Goal: Task Accomplishment & Management: Complete application form

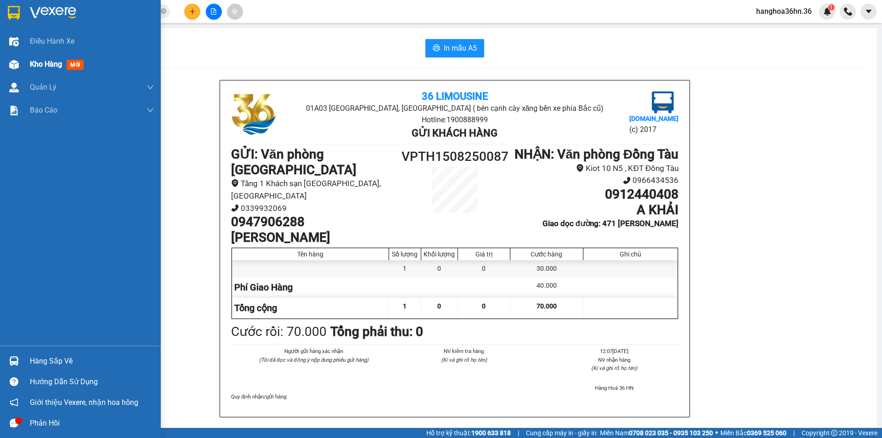
click at [48, 58] on div "Kho hàng mới" at bounding box center [58, 63] width 57 height 11
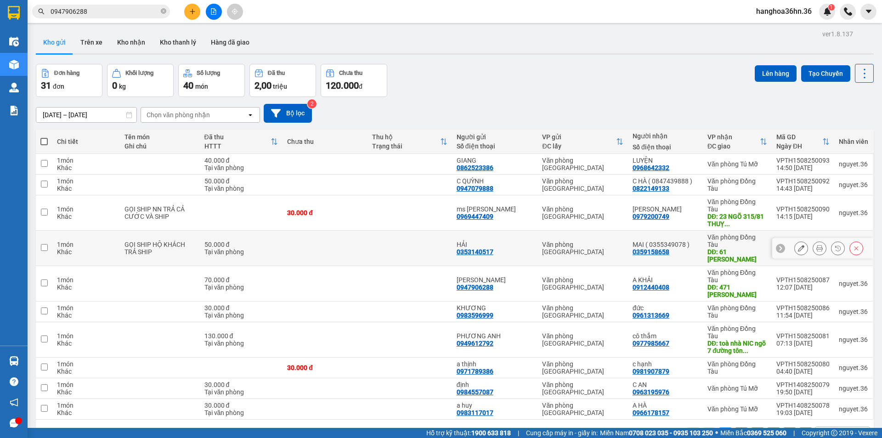
click at [798, 245] on icon at bounding box center [801, 248] width 6 height 6
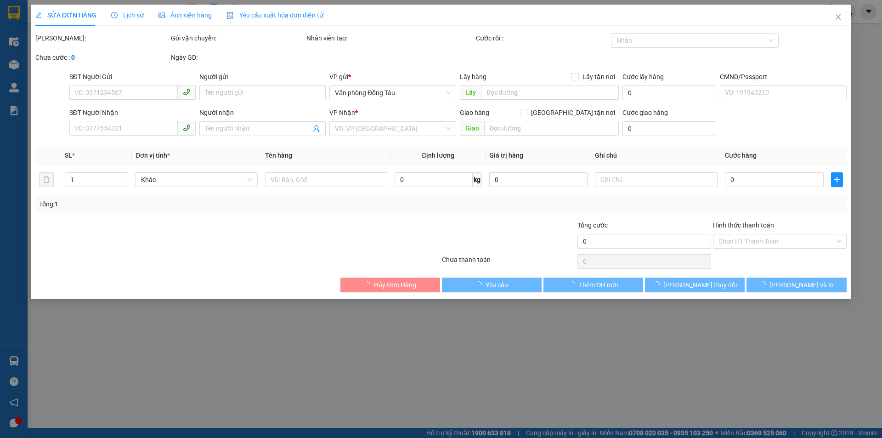
type input "0353140517"
type input "HẢI"
type input "0359158658"
type input "MAI ( 0355349078 )"
type input "61 [PERSON_NAME]"
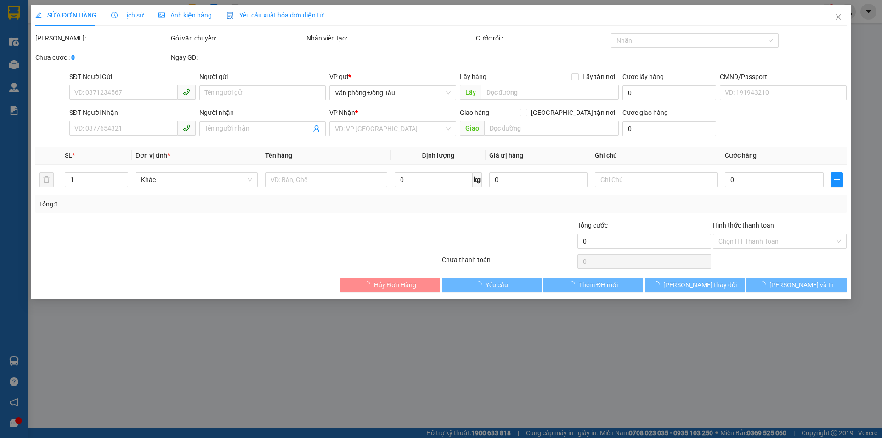
type input "50.000"
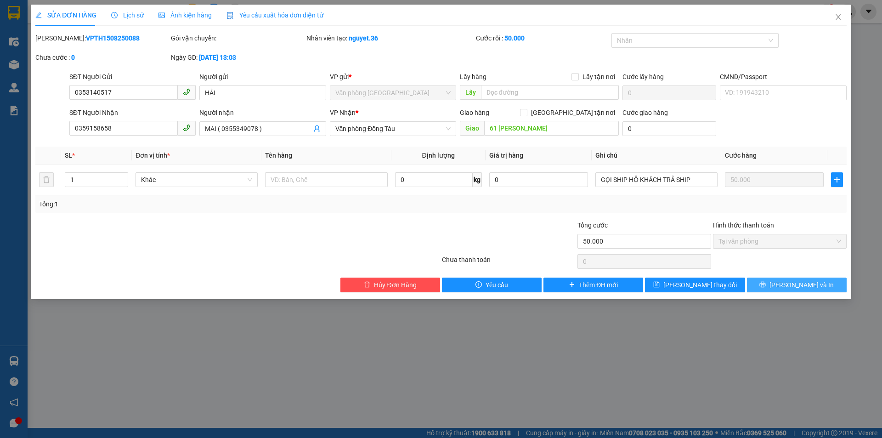
click at [786, 280] on button "[PERSON_NAME] và In" at bounding box center [797, 284] width 100 height 15
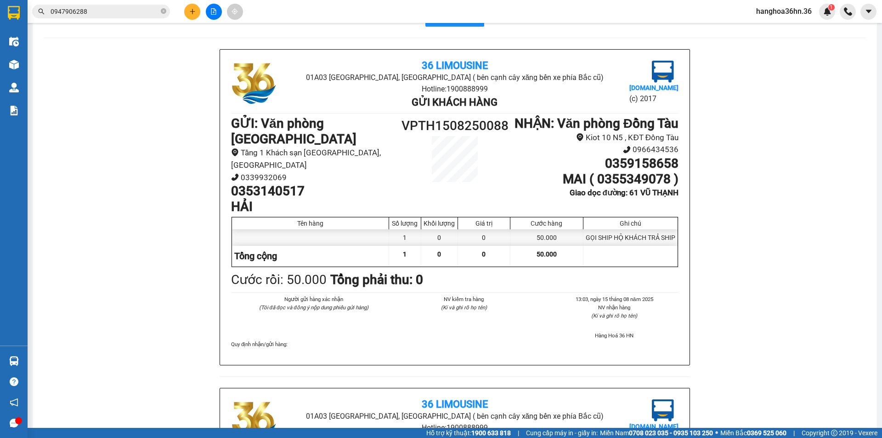
scroll to position [46, 0]
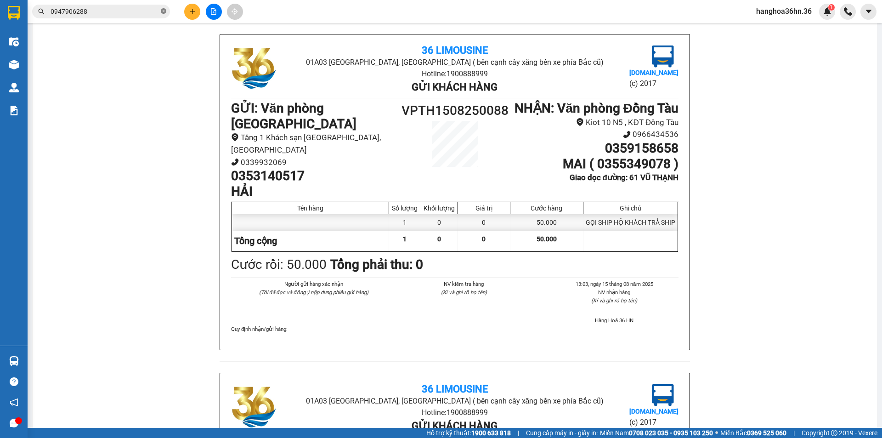
click at [164, 11] on icon "close-circle" at bounding box center [164, 11] width 6 height 6
click at [192, 10] on icon "plus" at bounding box center [192, 11] width 0 height 5
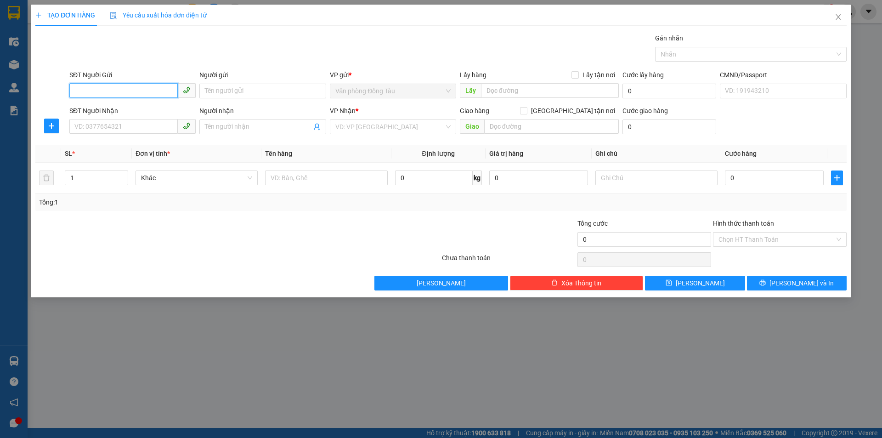
click at [156, 92] on input "SĐT Người Gửi" at bounding box center [123, 90] width 108 height 15
type input "0961766485"
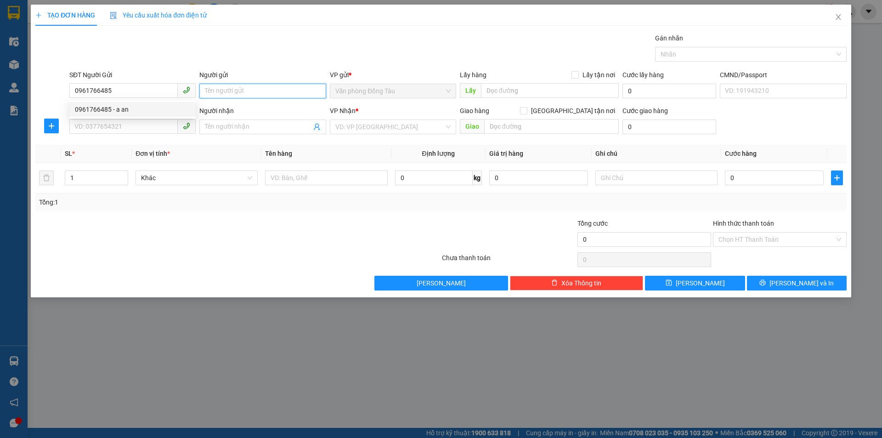
click at [237, 91] on input "Người gửi" at bounding box center [262, 91] width 126 height 15
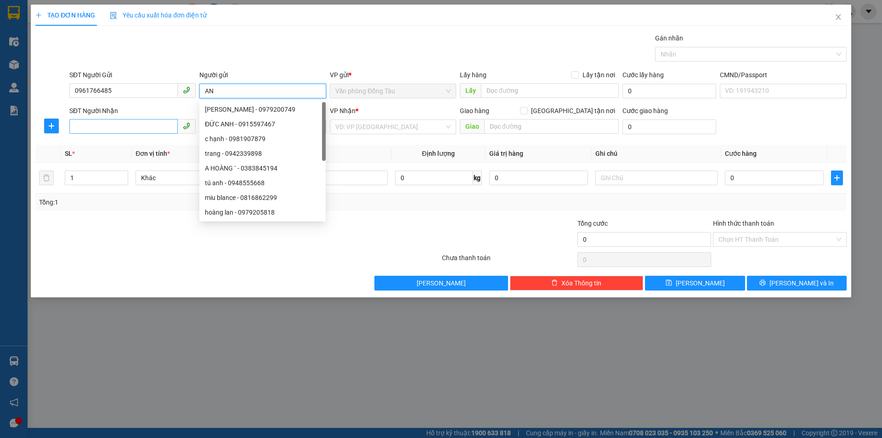
type input "AN"
click at [135, 122] on input "SĐT Người Nhận" at bounding box center [123, 126] width 108 height 15
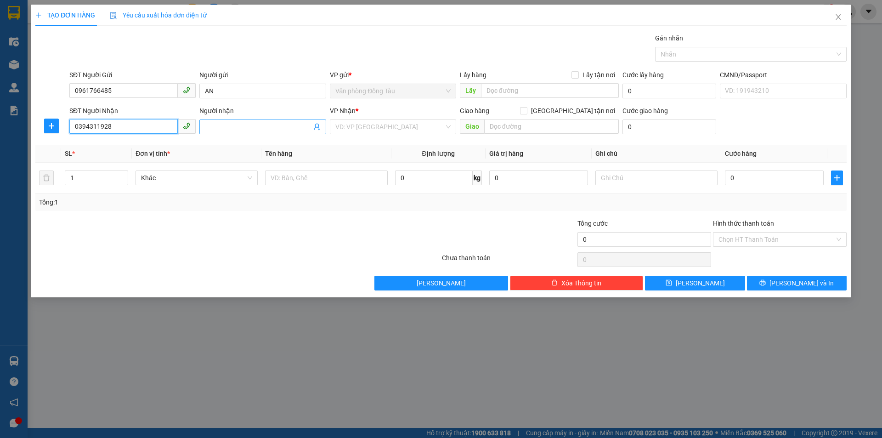
type input "0394311928"
click at [223, 122] on input "Người nhận" at bounding box center [258, 127] width 106 height 10
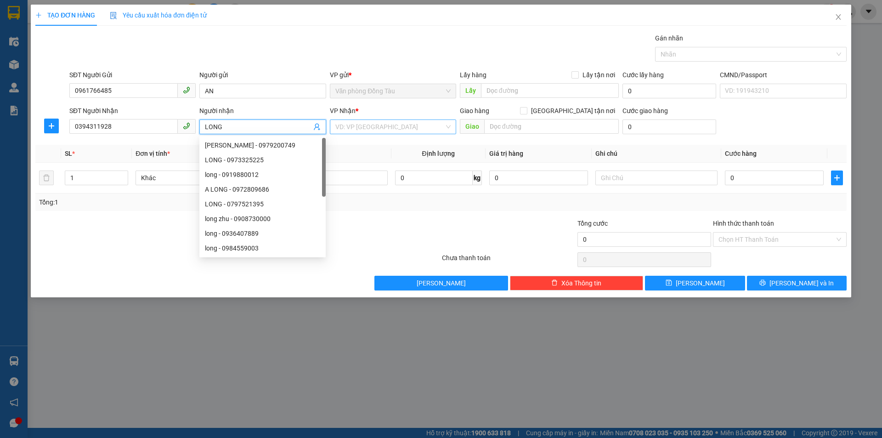
type input "LONG"
click at [376, 124] on input "search" at bounding box center [389, 127] width 109 height 14
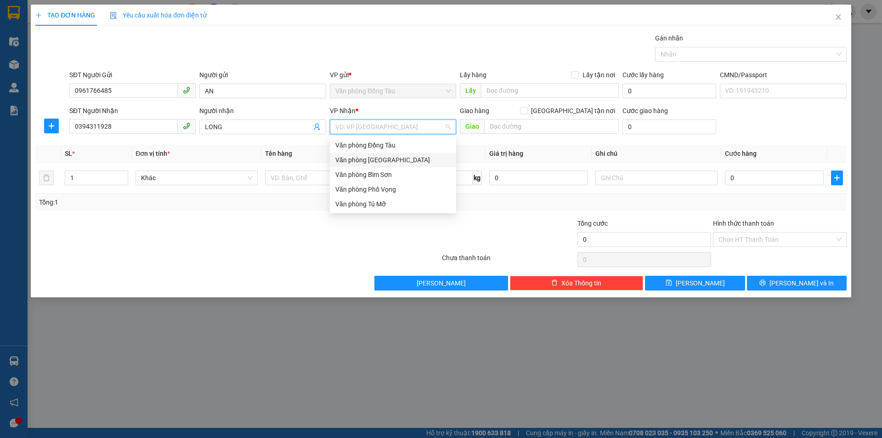
click at [389, 158] on div "Văn phòng [GEOGRAPHIC_DATA]" at bounding box center [392, 160] width 115 height 10
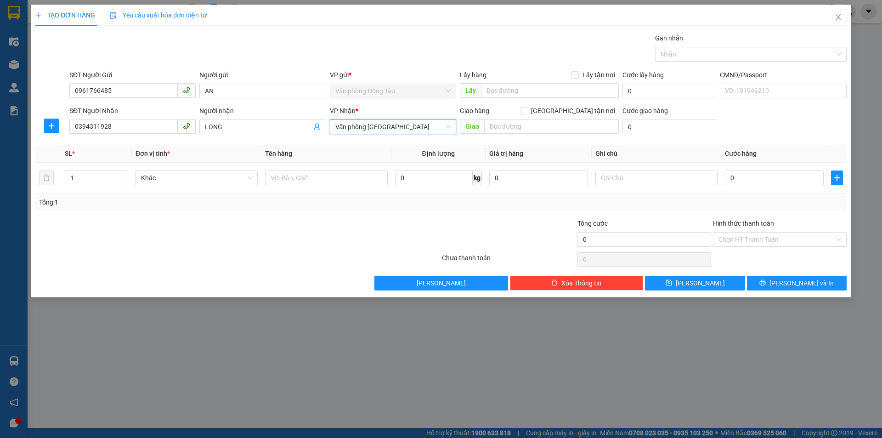
click at [799, 137] on div "SĐT Người Nhận 0394311928 Người nhận LONG VP Nhận * Văn phòng Thanh Hóa Văn phò…" at bounding box center [458, 122] width 781 height 32
click at [778, 183] on input "0" at bounding box center [774, 177] width 99 height 15
click at [777, 182] on input "0" at bounding box center [774, 177] width 99 height 15
type input "06"
type input "6"
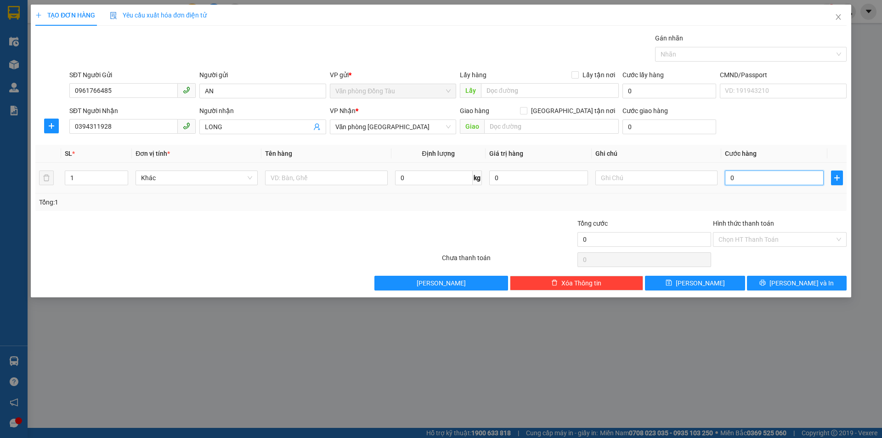
type input "6"
type input "060"
type input "60"
type input "0.600"
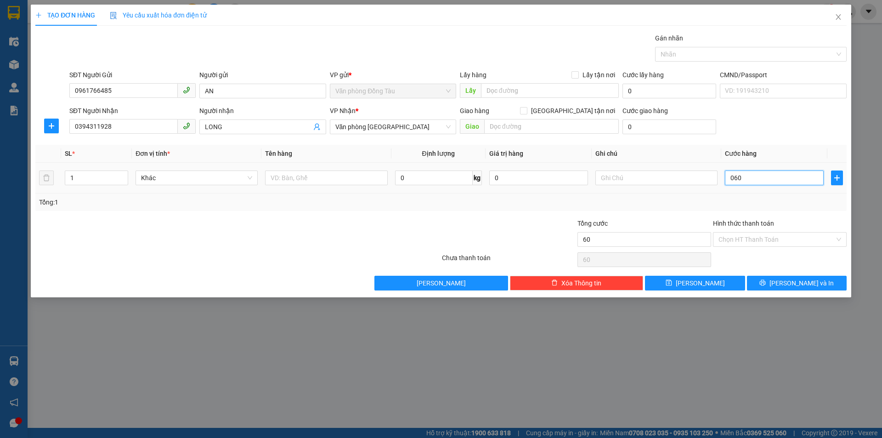
type input "600"
type input "060"
type input "60"
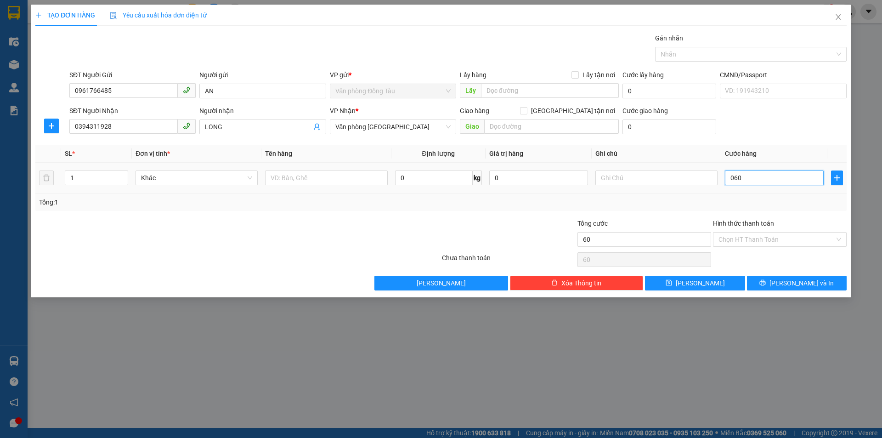
type input "06"
type input "6"
type input "0"
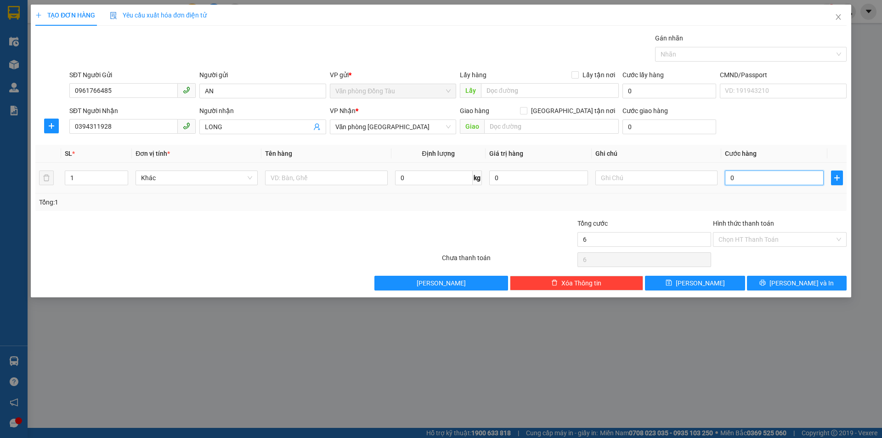
type input "0"
type input "60"
type input "600"
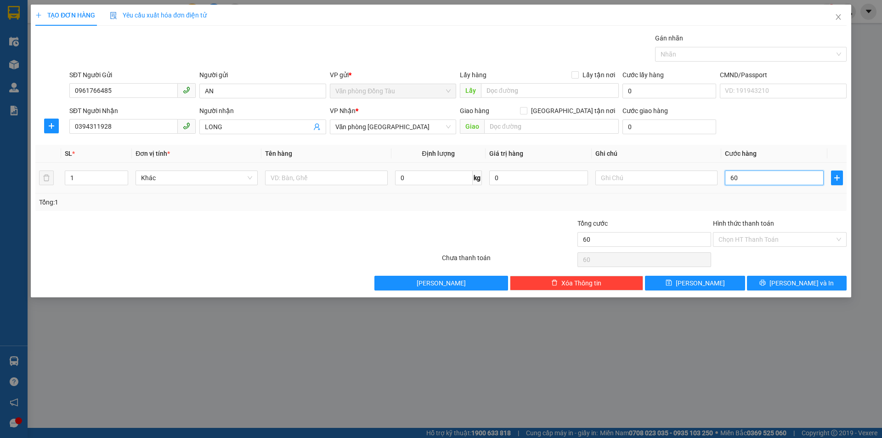
type input "600"
type input "6.000"
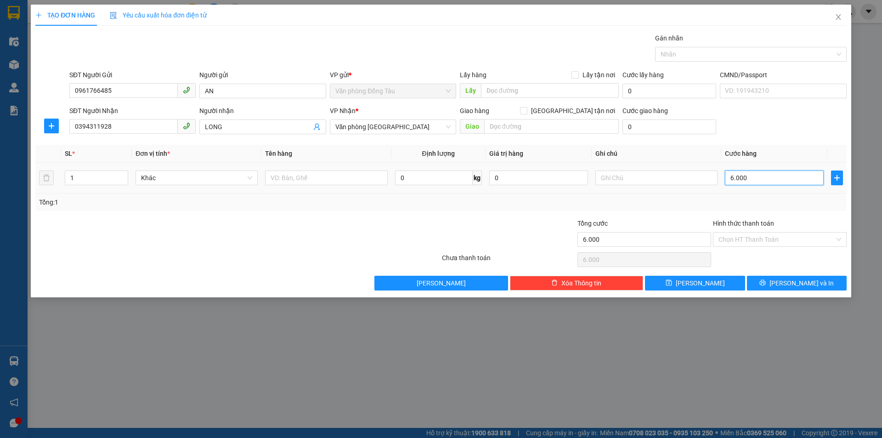
type input "60.000"
click at [797, 283] on span "[PERSON_NAME] và In" at bounding box center [801, 283] width 64 height 10
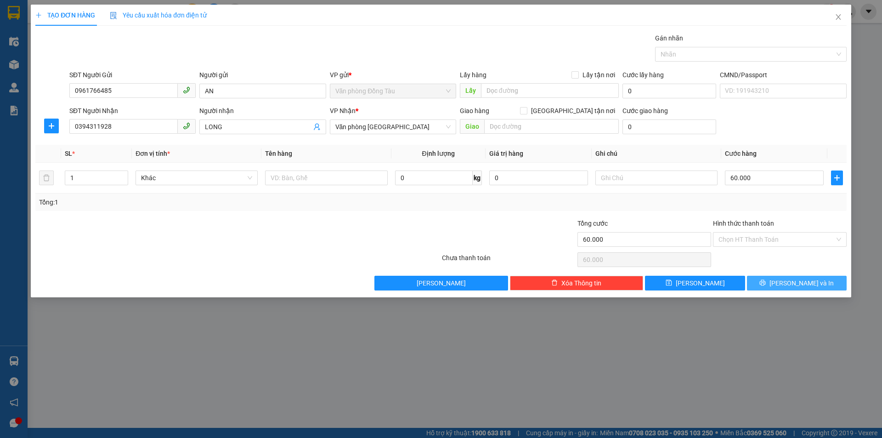
click at [797, 283] on span "[PERSON_NAME] và In" at bounding box center [801, 283] width 64 height 10
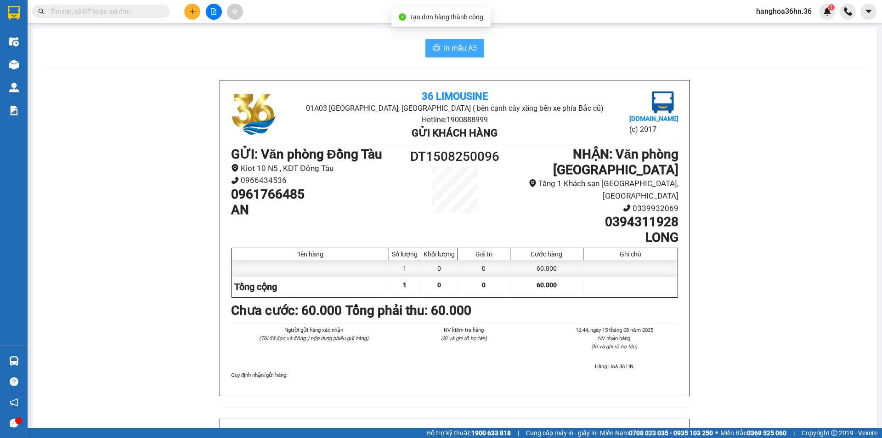
click at [451, 43] on span "In mẫu A5" at bounding box center [460, 47] width 33 height 11
click at [192, 8] on button at bounding box center [192, 12] width 16 height 16
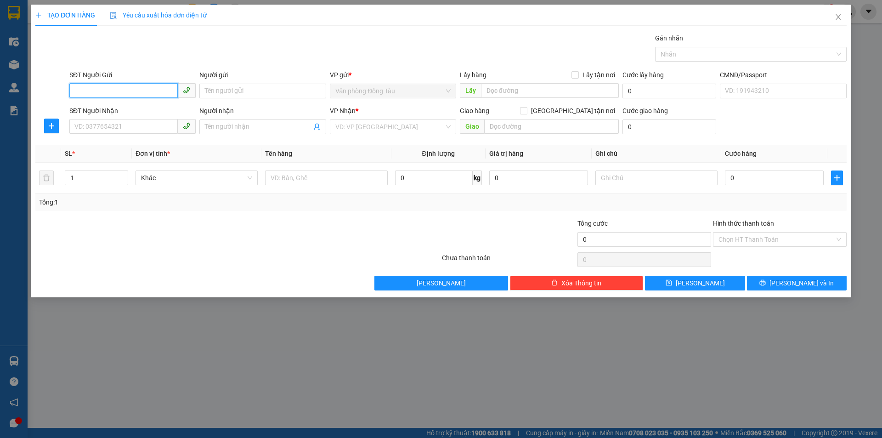
click at [133, 87] on input "SĐT Người Gửi" at bounding box center [123, 90] width 108 height 15
type input "0782393313"
click at [245, 89] on input "Người gửi" at bounding box center [262, 91] width 126 height 15
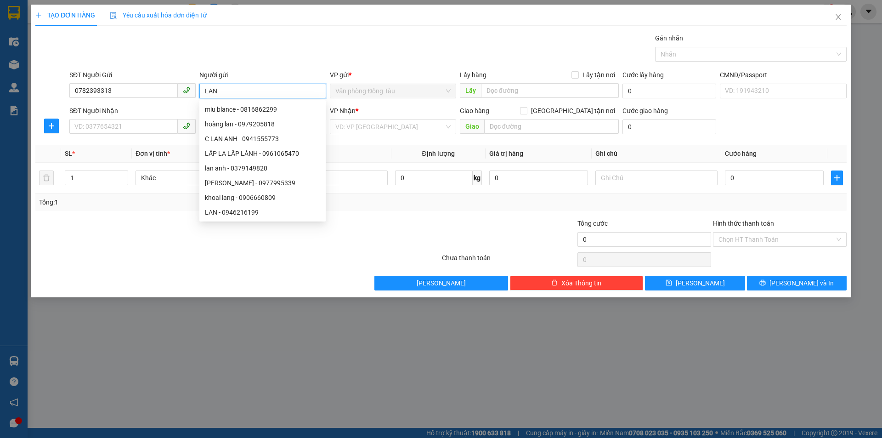
type input "LAN"
click at [473, 68] on div "Transit Pickup Surcharge Ids Transit Deliver Surcharge Ids Transit Deliver Surc…" at bounding box center [440, 161] width 811 height 257
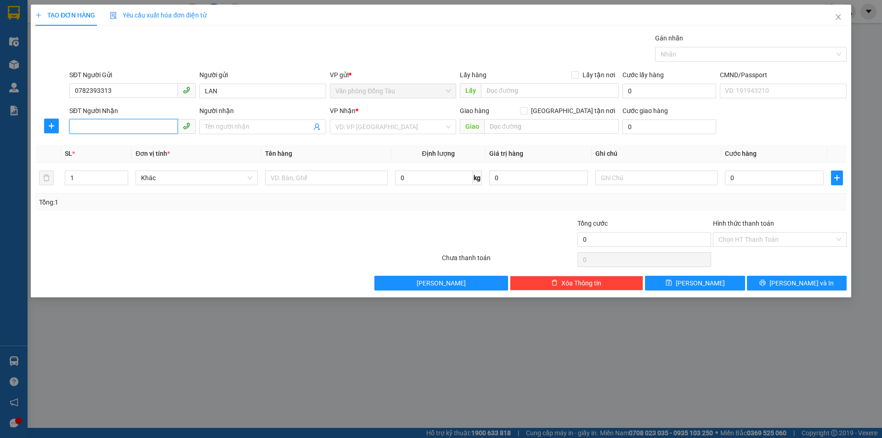
click at [110, 131] on input "SĐT Người Nhận" at bounding box center [123, 126] width 108 height 15
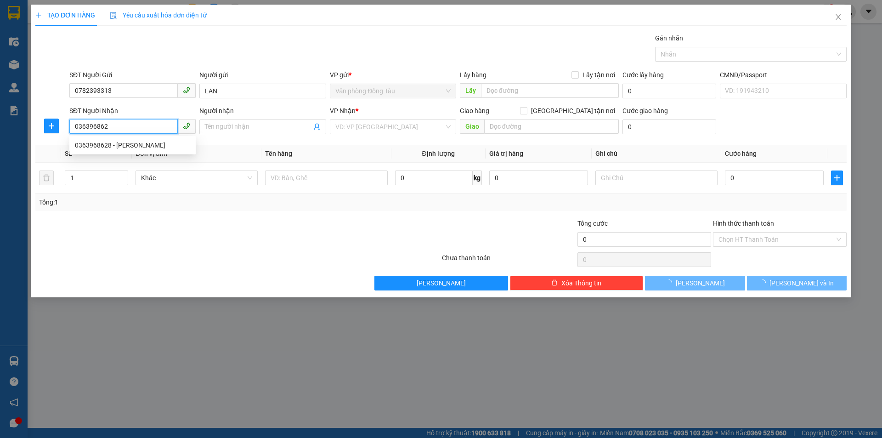
type input "0363968628"
click at [160, 147] on div "0363968628 - [PERSON_NAME]" at bounding box center [132, 145] width 115 height 10
type input "[PERSON_NAME]"
type input "VINHOME STARCITY"
type input "30.000"
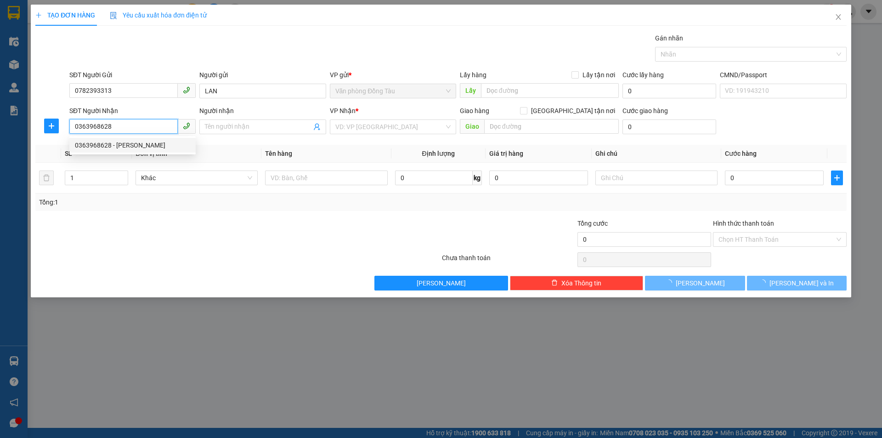
type input "30.000"
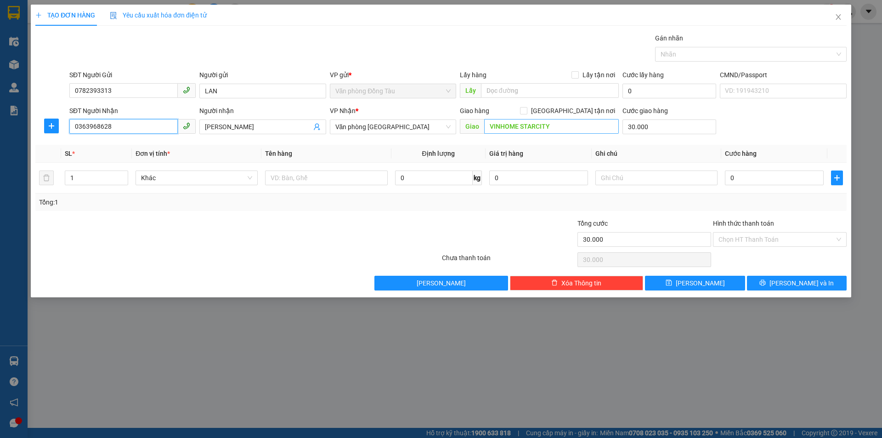
type input "0363968628"
click at [490, 123] on input "VINHOME STARCITY" at bounding box center [551, 126] width 135 height 15
type input "17 HOA HỒNG 2 VINHOME STARCITY"
click at [705, 128] on input "30.000" at bounding box center [669, 126] width 94 height 15
type input "5"
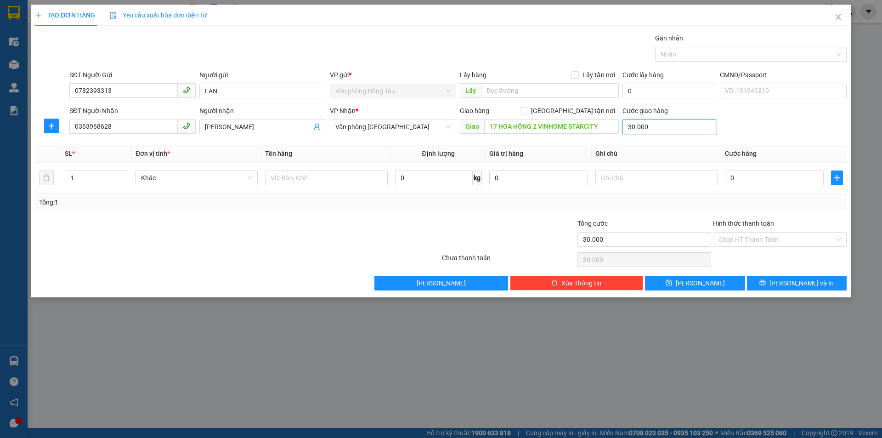
type input "5"
type input "50"
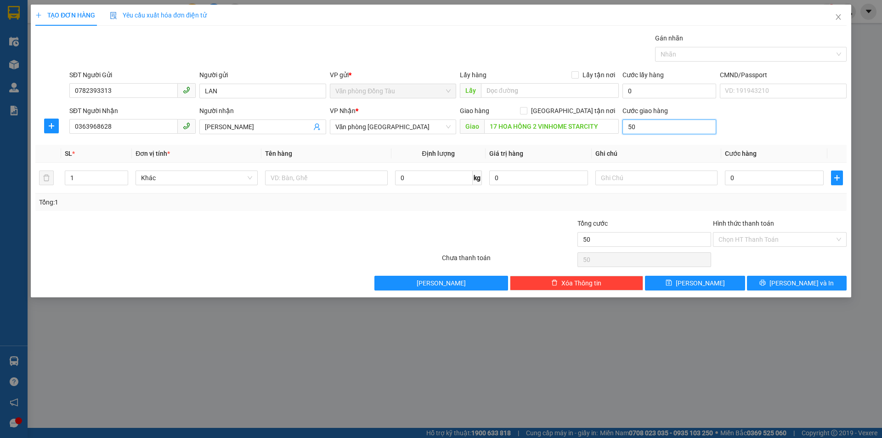
type input "500"
type input "5.000"
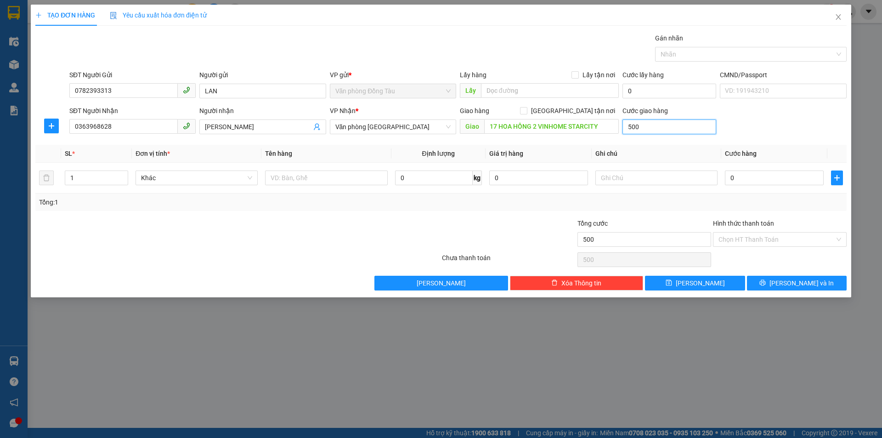
type input "5.000"
type input "50.000"
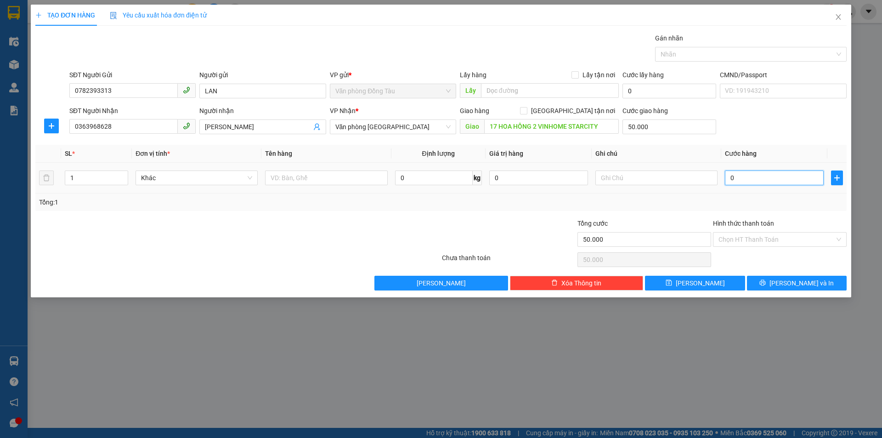
click at [797, 180] on input "0" at bounding box center [774, 177] width 99 height 15
type input "5"
type input "50.005"
type input "50"
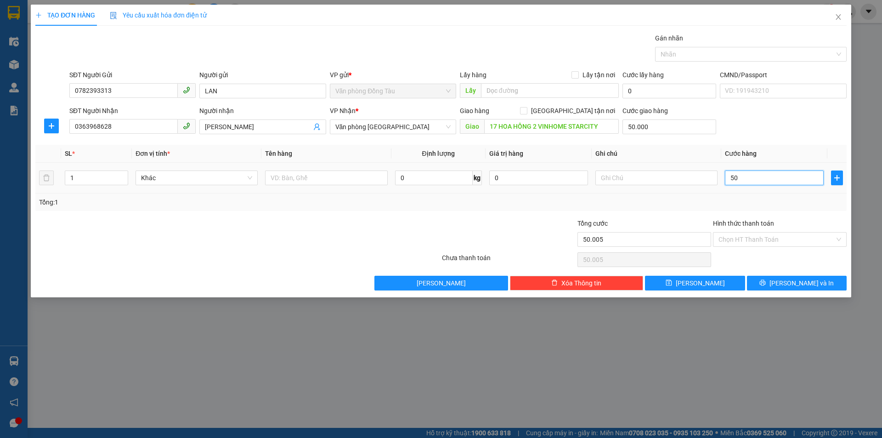
type input "50.050"
type input "500"
type input "50.500"
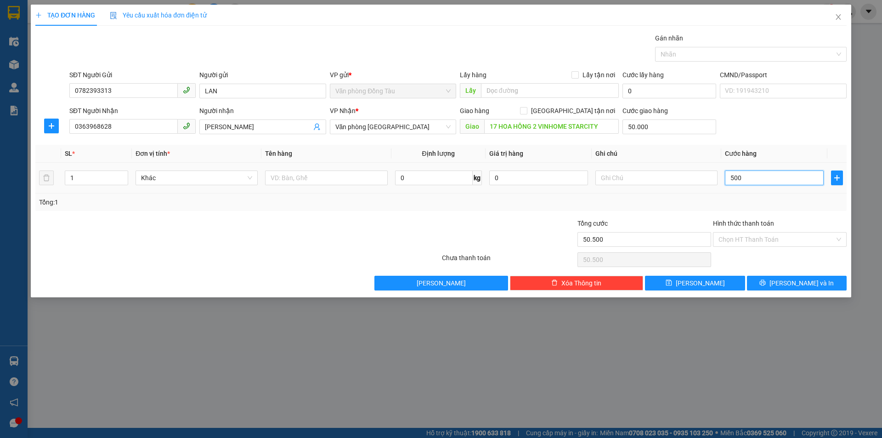
type input "5.000"
type input "55.000"
type input "50.000"
type input "100.000"
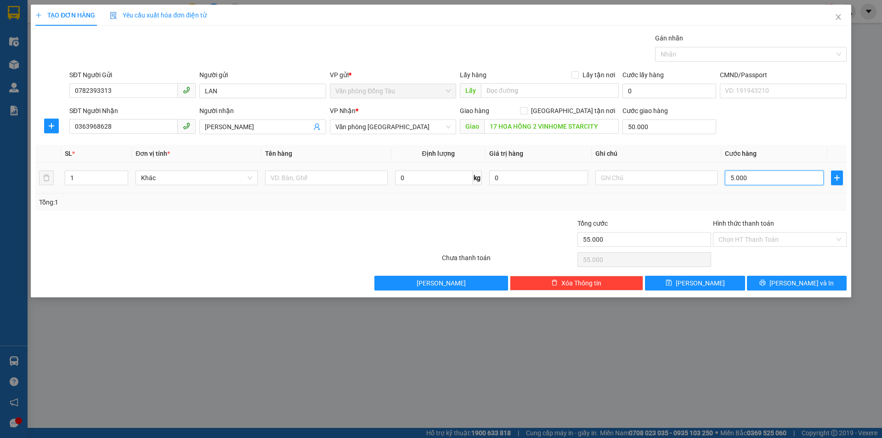
type input "100.000"
type input "50.000"
click at [672, 128] on input "50.000" at bounding box center [669, 126] width 94 height 15
type input "3"
type input "50.003"
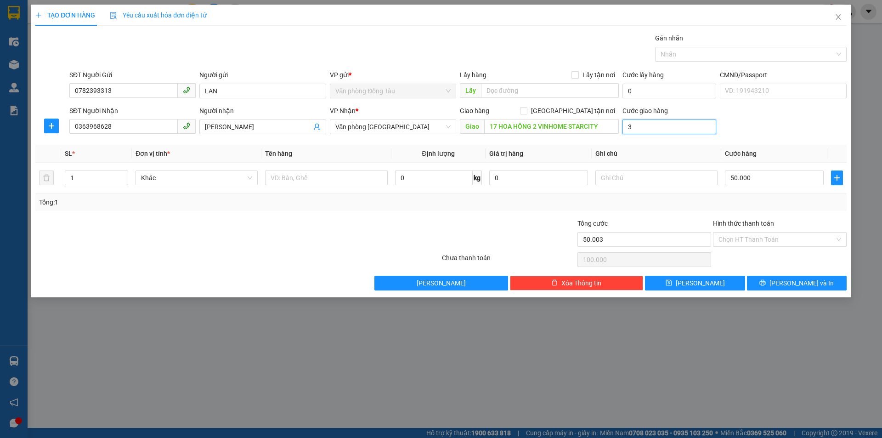
type input "50.003"
type input "30"
type input "50.030"
type input "300"
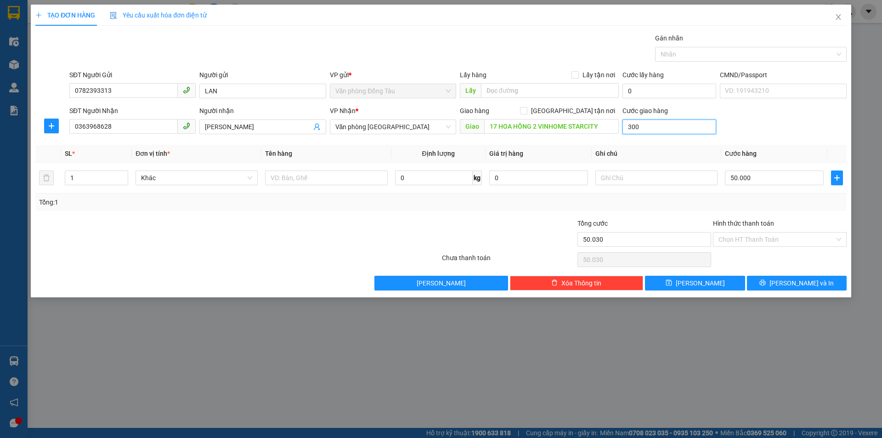
type input "50.300"
type input "3.000"
type input "53.000"
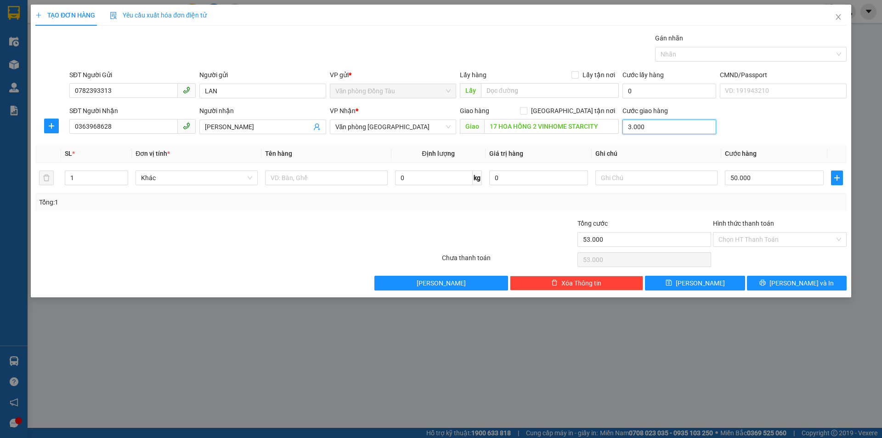
type input "30.000"
type input "80.000"
type input "30.000"
click at [643, 179] on input "text" at bounding box center [656, 177] width 122 height 15
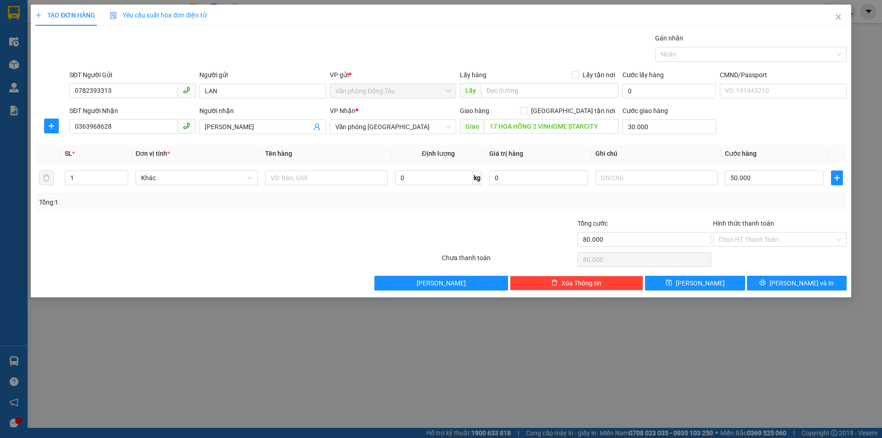
click at [693, 142] on div "Transit Pickup Surcharge Ids Transit Deliver Surcharge Ids Transit Deliver Surc…" at bounding box center [440, 161] width 811 height 257
click at [790, 282] on span "[PERSON_NAME] và In" at bounding box center [801, 283] width 64 height 10
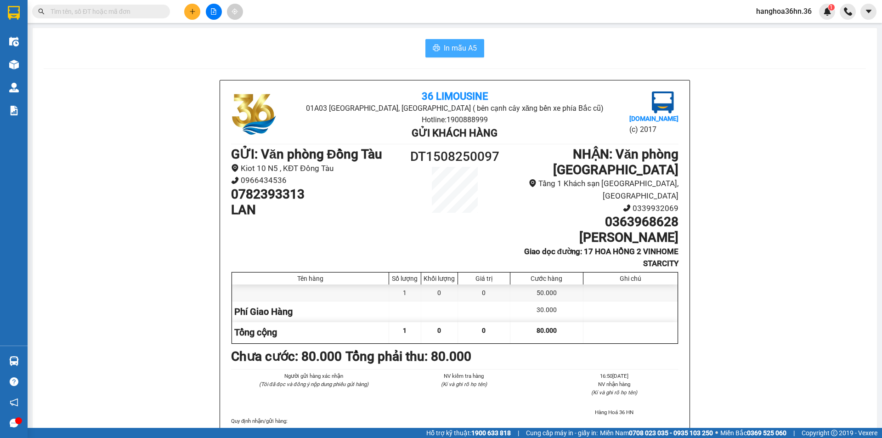
click at [452, 49] on span "In mẫu A5" at bounding box center [460, 47] width 33 height 11
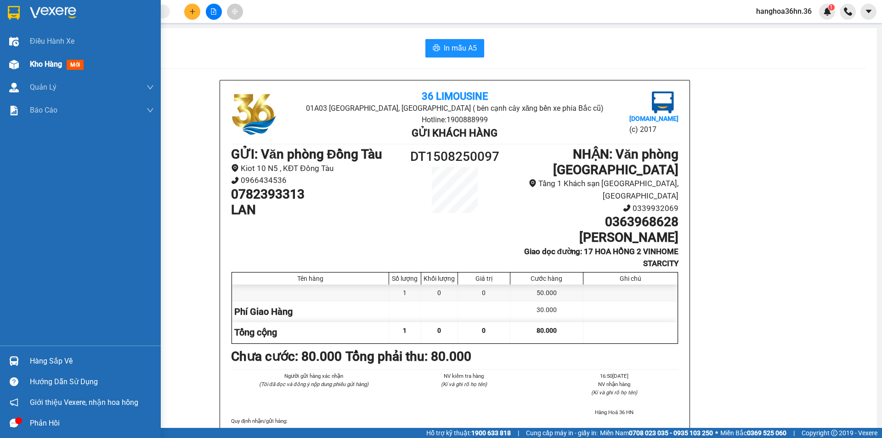
click at [53, 60] on span "Kho hàng" at bounding box center [46, 64] width 32 height 9
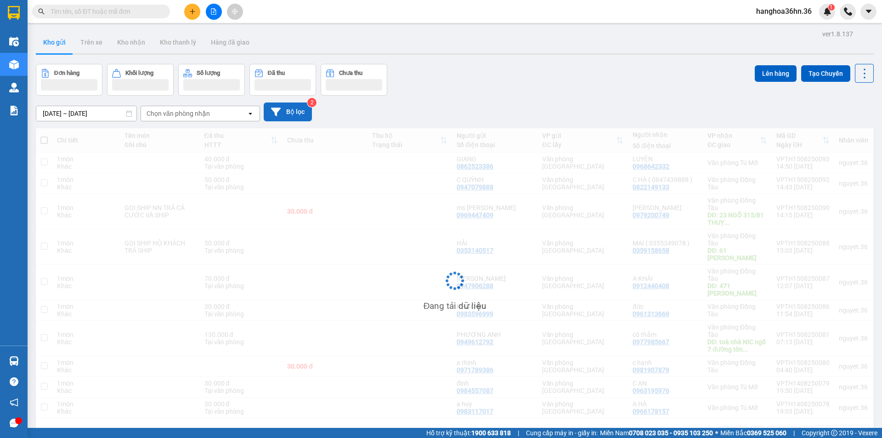
click at [305, 110] on button "Bộ lọc" at bounding box center [288, 111] width 48 height 19
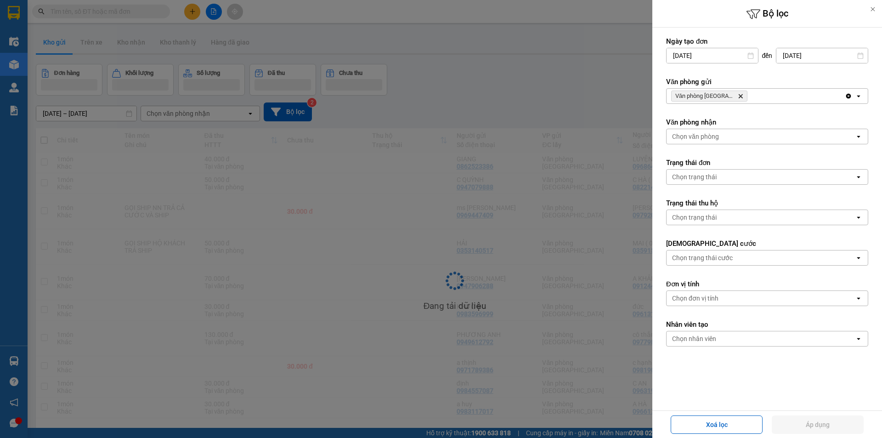
click at [742, 96] on icon "Delete" at bounding box center [741, 96] width 6 height 6
click at [738, 96] on div "Chọn văn phòng" at bounding box center [761, 96] width 188 height 15
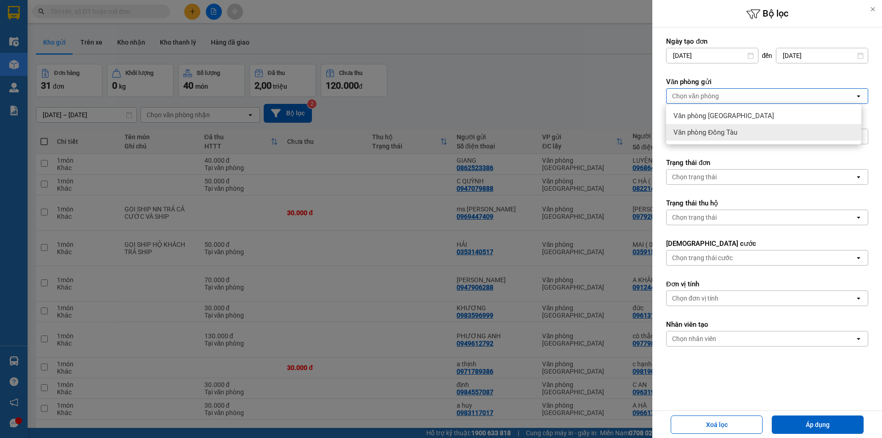
click at [723, 133] on span "Văn phòng Đồng Tàu" at bounding box center [705, 132] width 64 height 9
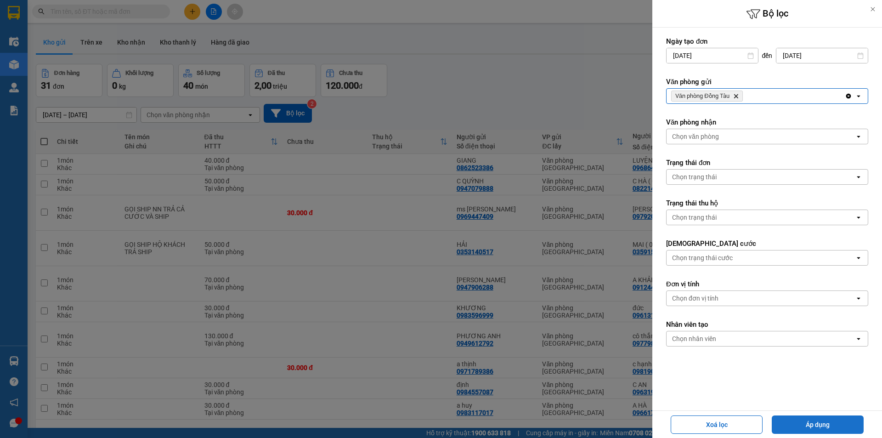
click at [823, 430] on button "Áp dụng" at bounding box center [818, 424] width 92 height 18
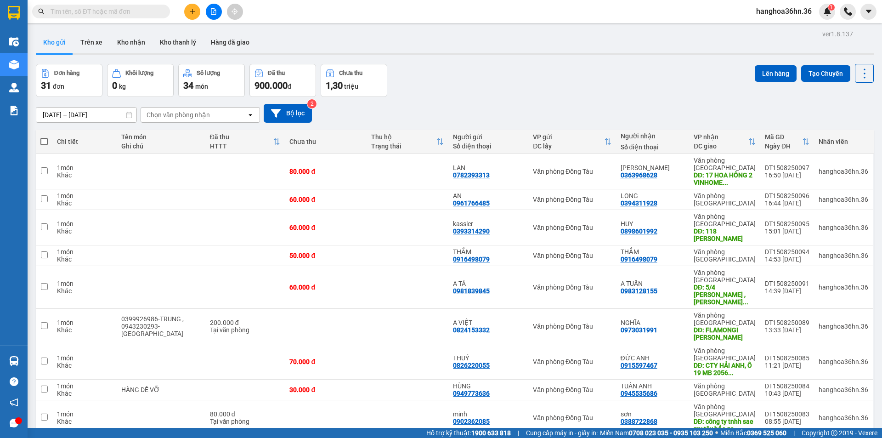
click at [99, 10] on input "text" at bounding box center [105, 11] width 108 height 10
paste input "0942859599"
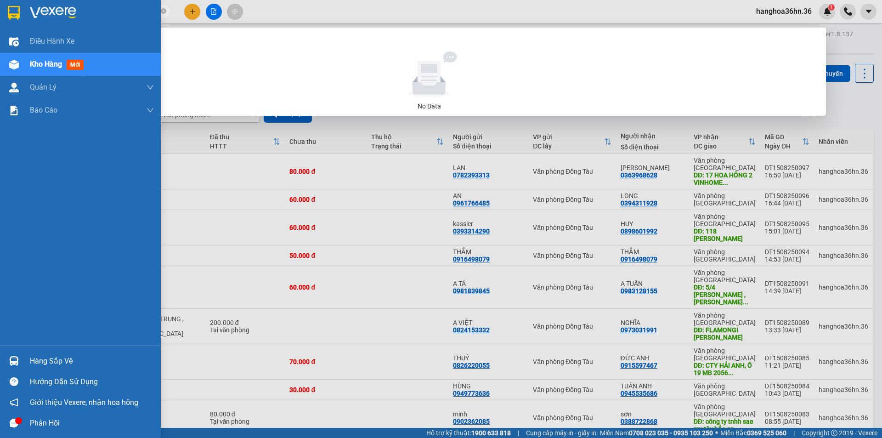
type input "0942859599"
click at [54, 63] on span "Kho hàng" at bounding box center [46, 64] width 32 height 9
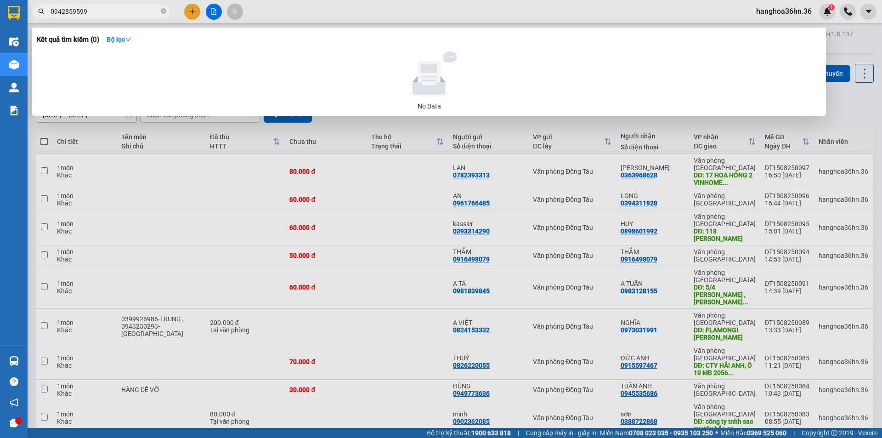
click at [540, 235] on div at bounding box center [441, 219] width 882 height 438
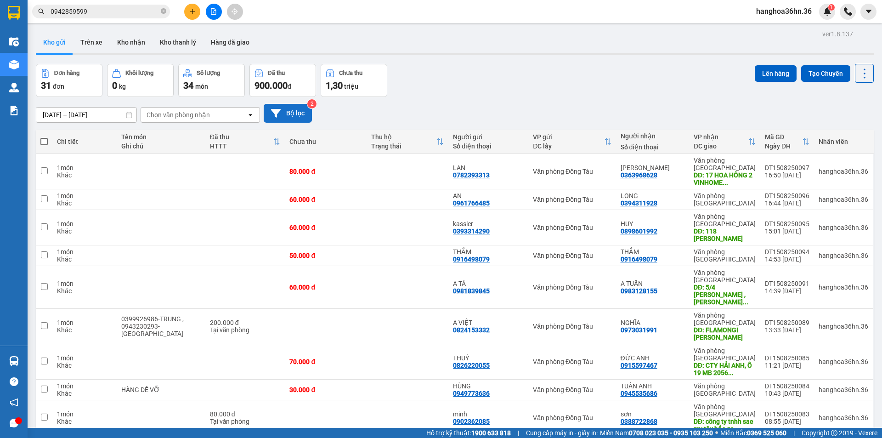
click at [295, 108] on button "Bộ lọc" at bounding box center [288, 113] width 48 height 19
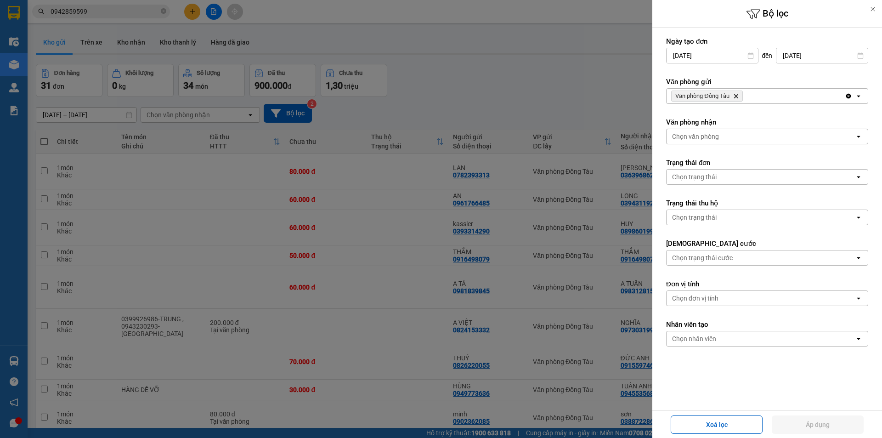
click at [736, 96] on icon "Văn phòng Đồng Tàu, close by backspace" at bounding box center [736, 96] width 4 height 4
click at [736, 96] on div "Chọn văn phòng" at bounding box center [761, 96] width 188 height 15
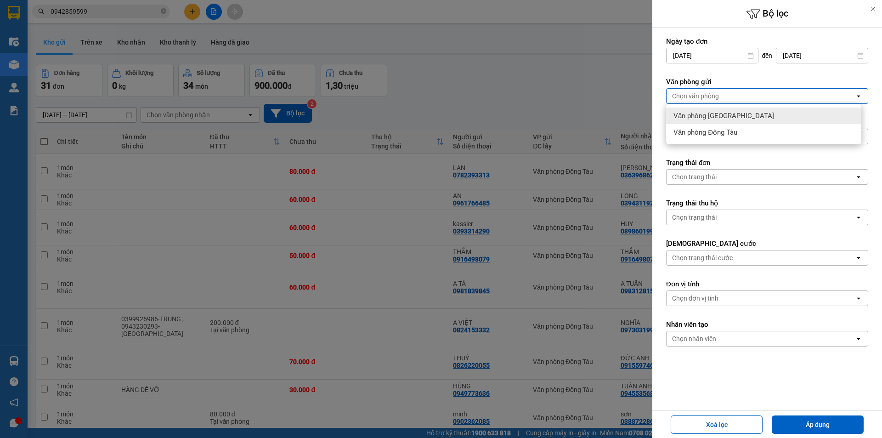
click at [733, 113] on span "Văn phòng [GEOGRAPHIC_DATA]" at bounding box center [723, 115] width 101 height 9
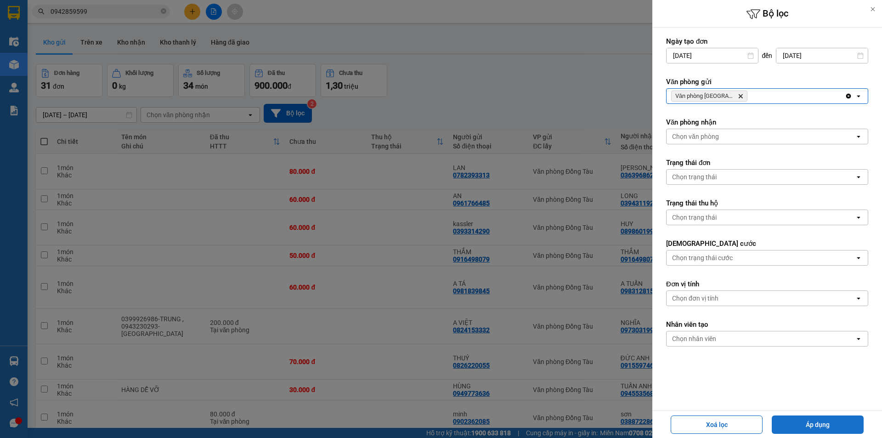
click at [826, 422] on button "Áp dụng" at bounding box center [818, 424] width 92 height 18
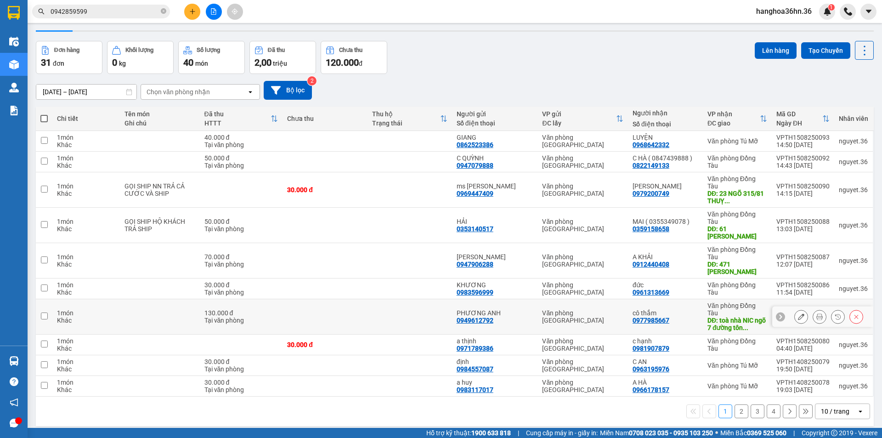
scroll to position [42, 0]
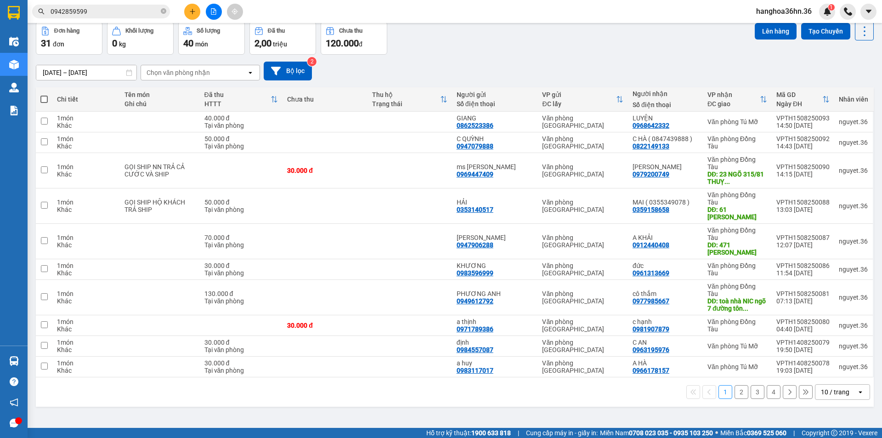
click at [735, 385] on button "2" at bounding box center [742, 392] width 14 height 14
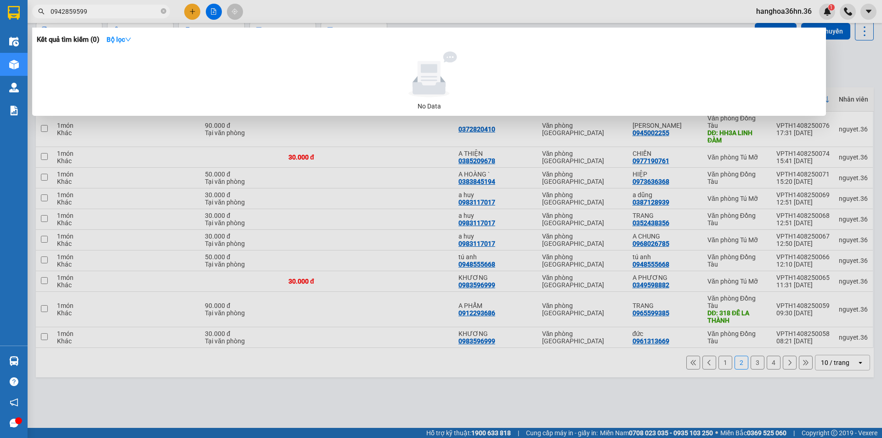
click at [103, 10] on input "0942859599" at bounding box center [105, 11] width 108 height 10
drag, startPoint x: 104, startPoint y: 9, endPoint x: 0, endPoint y: -9, distance: 105.8
click at [0, 0] on html "Kết quả tìm kiếm ( 0 ) Bộ lọc No Data 0942859599 hanghoa36hn.36 1 Điều hành xe …" at bounding box center [441, 219] width 882 height 438
